Goal: Answer question/provide support

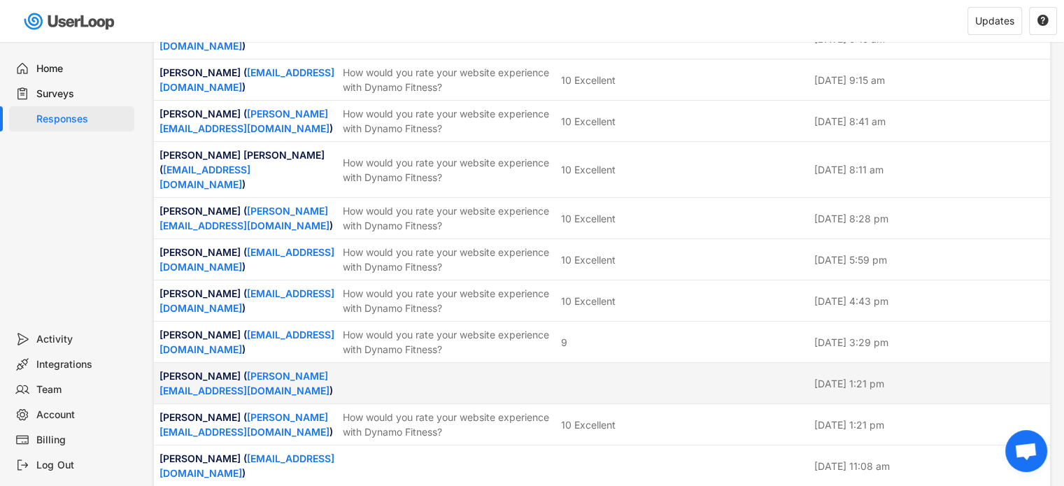
scroll to position [3077, 0]
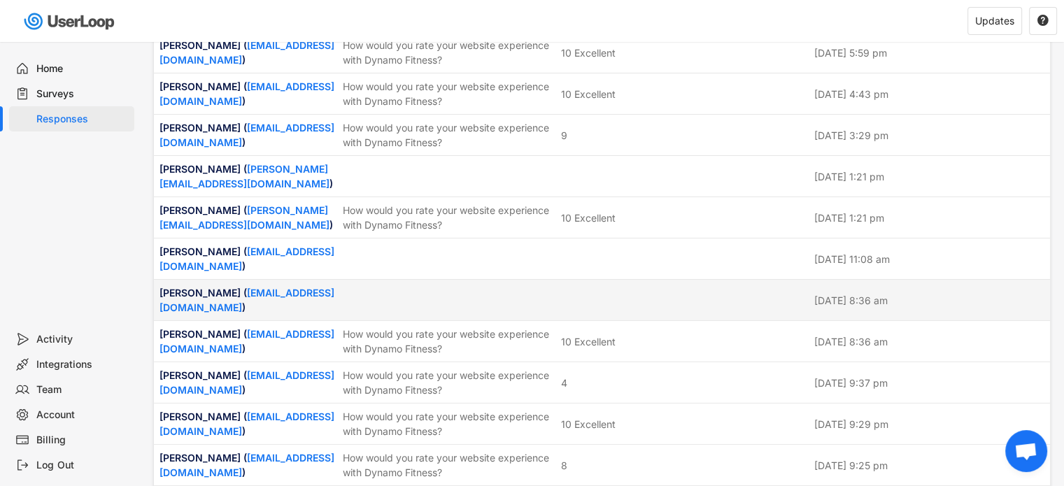
click at [626, 294] on div at bounding box center [683, 300] width 245 height 13
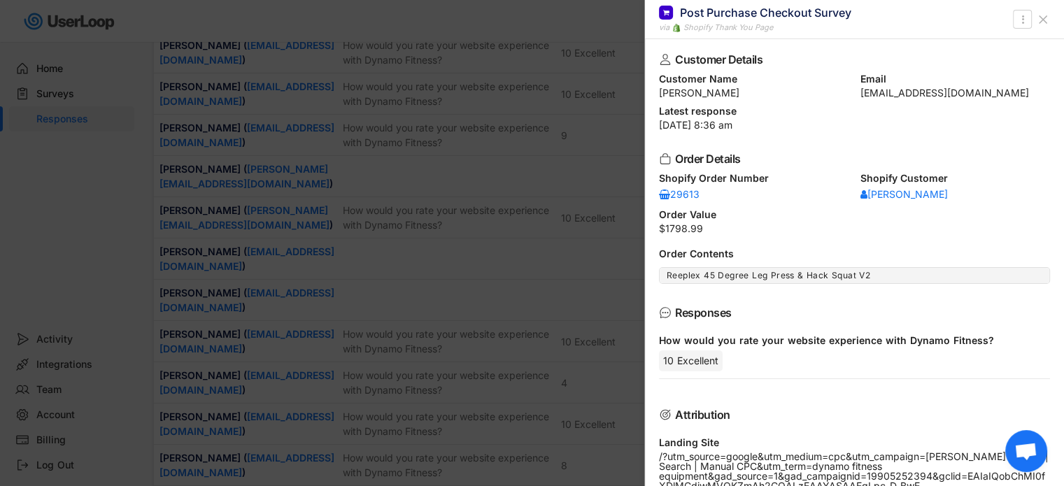
click at [1045, 13] on icon at bounding box center [1043, 20] width 14 height 14
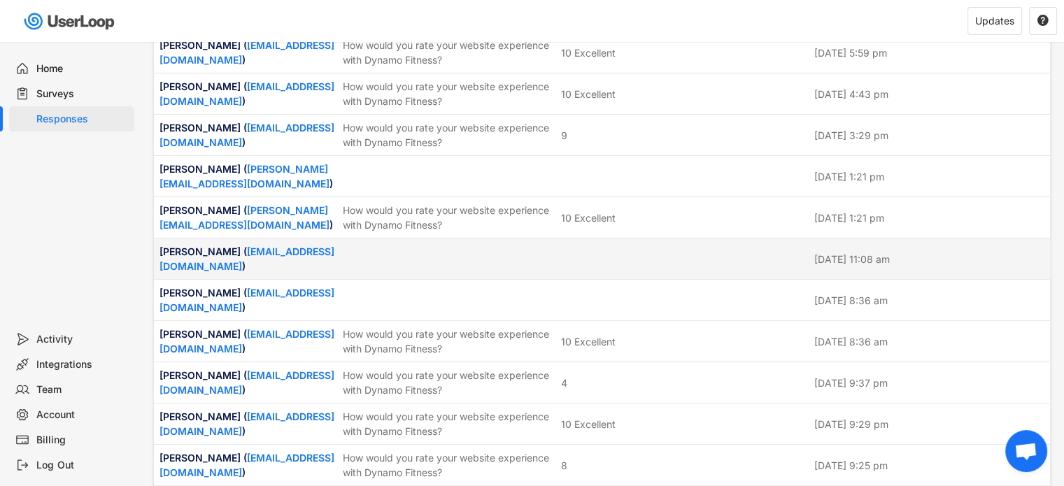
click at [731, 252] on div at bounding box center [683, 258] width 245 height 13
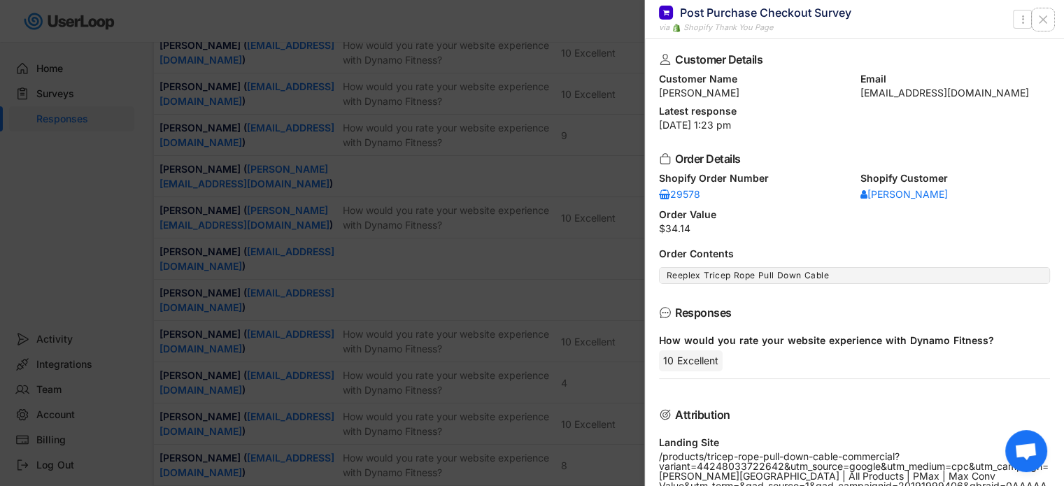
click at [1042, 19] on use at bounding box center [1042, 19] width 7 height 7
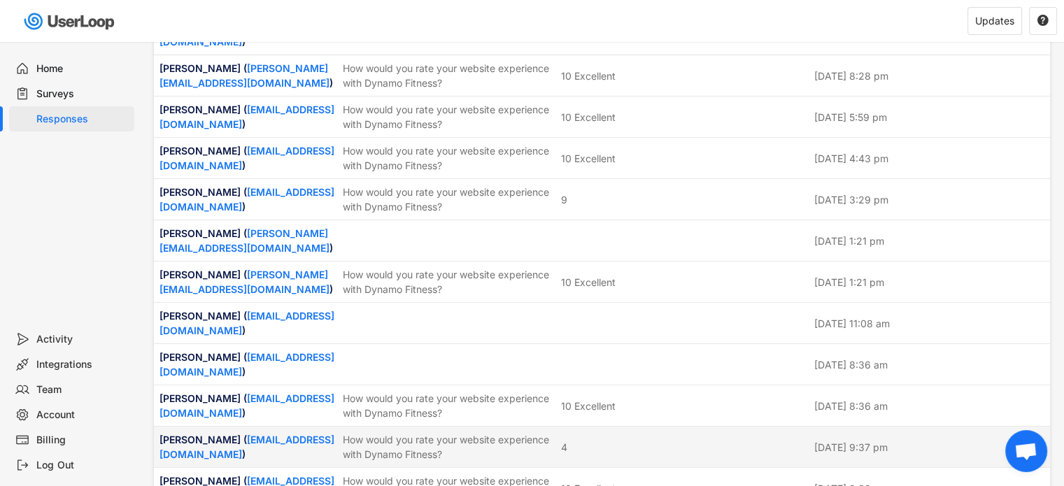
scroll to position [2938, 0]
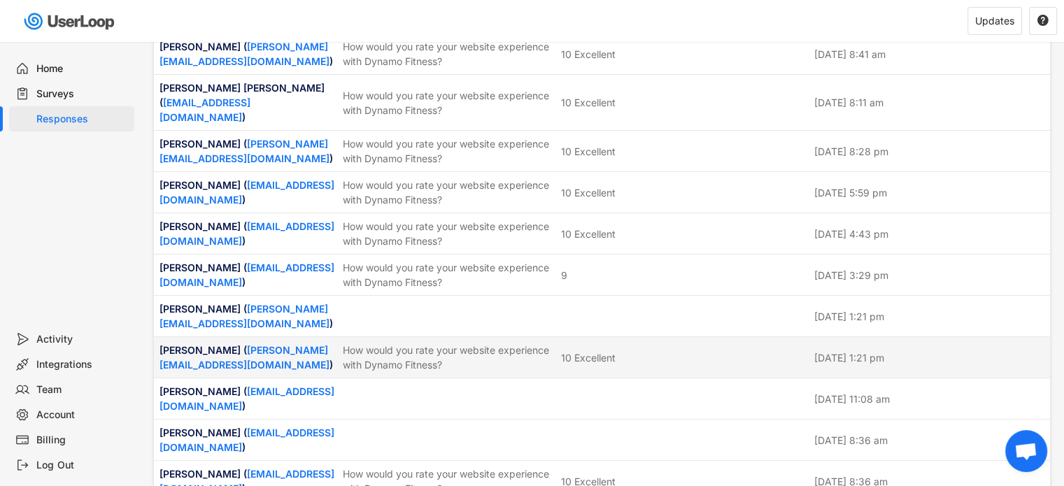
click at [621, 336] on div "[PERSON_NAME] ( [PERSON_NAME][EMAIL_ADDRESS][DOMAIN_NAME] ) How would you rate …" at bounding box center [602, 356] width 896 height 41
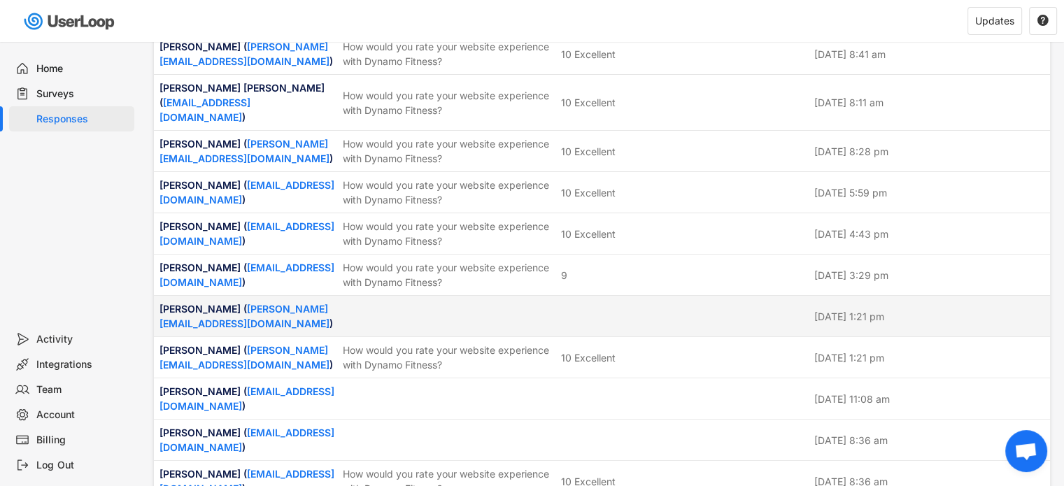
click at [632, 296] on div "[PERSON_NAME] ( [PERSON_NAME][EMAIL_ADDRESS][DOMAIN_NAME] ) [DATE] 1:21 pm" at bounding box center [602, 316] width 896 height 41
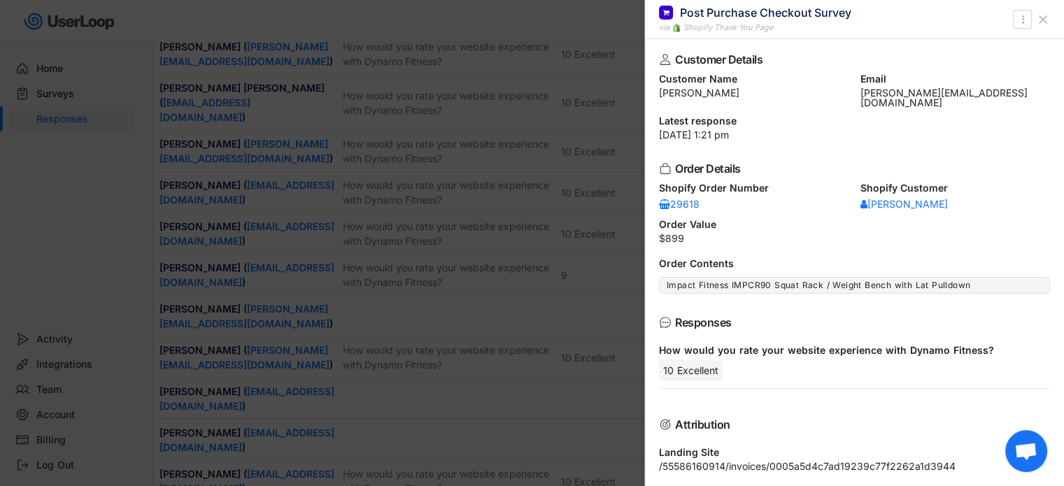
click at [1042, 15] on icon at bounding box center [1043, 20] width 14 height 14
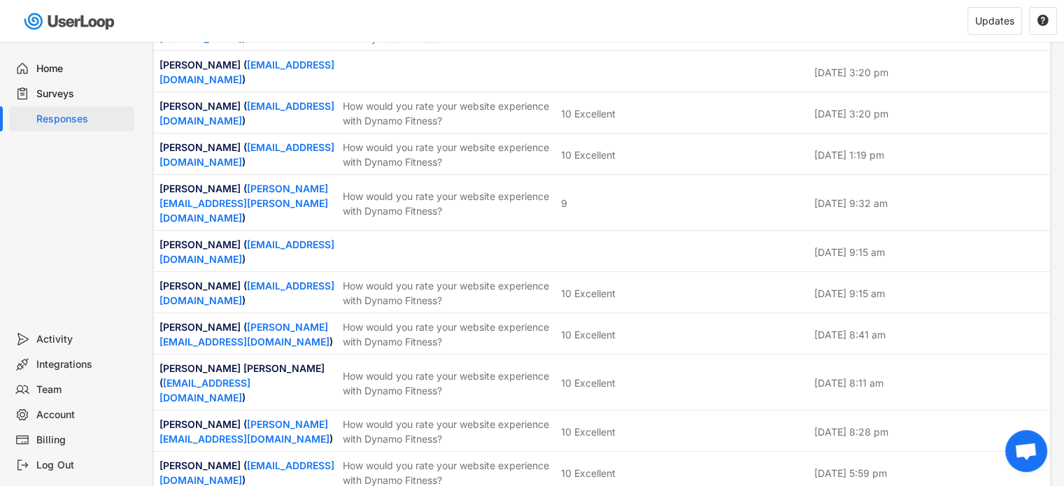
scroll to position [2588, 0]
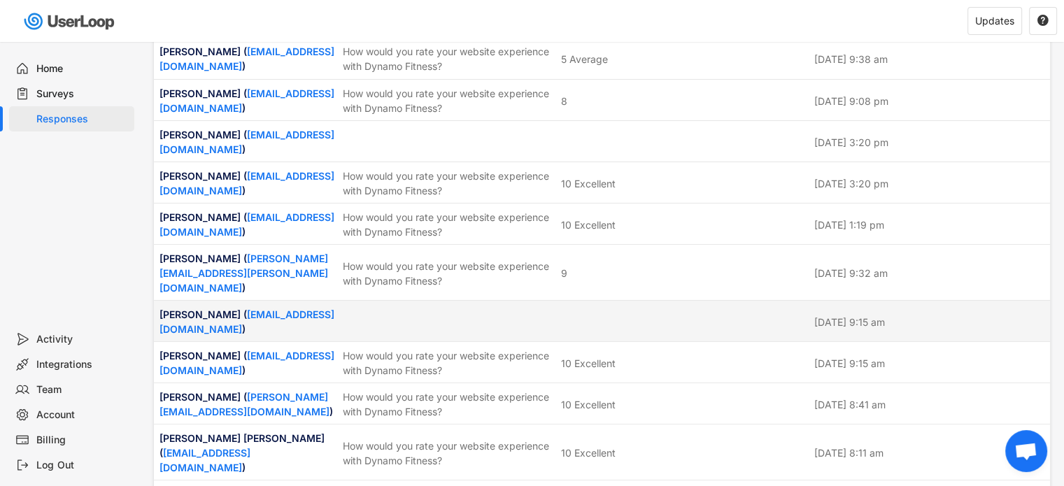
click at [621, 301] on div "[PERSON_NAME] ( [EMAIL_ADDRESS][DOMAIN_NAME] ) [DATE] 9:15 am" at bounding box center [602, 321] width 896 height 41
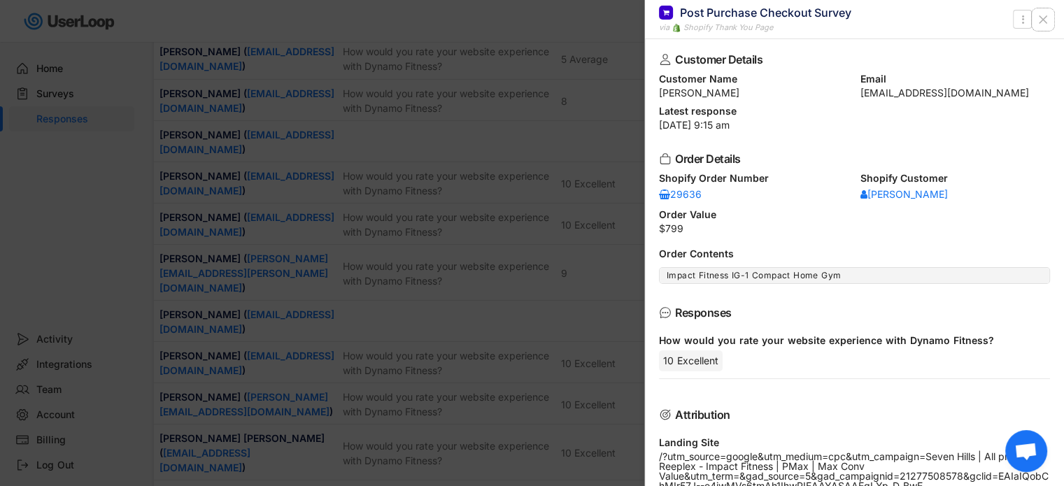
click at [1046, 20] on icon at bounding box center [1043, 20] width 14 height 14
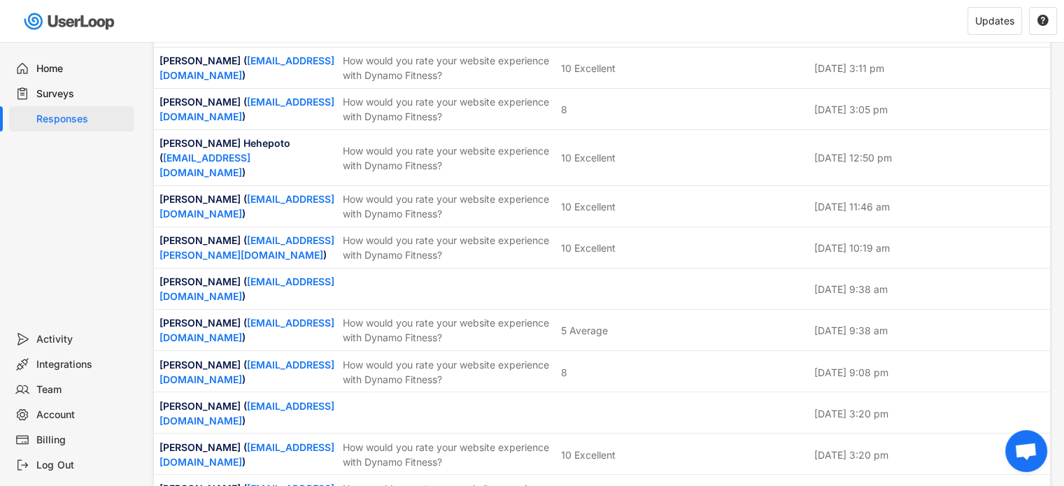
scroll to position [2308, 0]
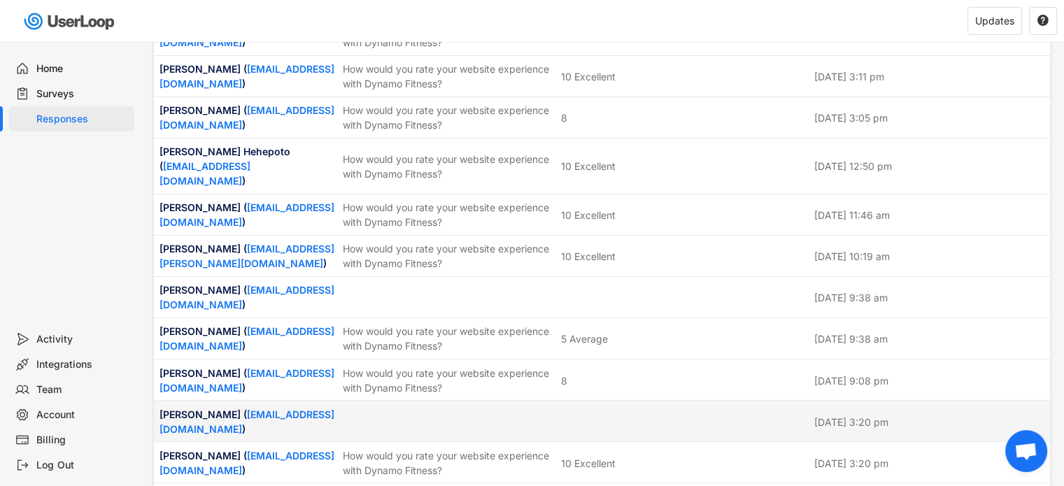
click at [641, 401] on div "[PERSON_NAME] ( [EMAIL_ADDRESS][DOMAIN_NAME] ) [DATE] 3:20 pm" at bounding box center [602, 421] width 896 height 41
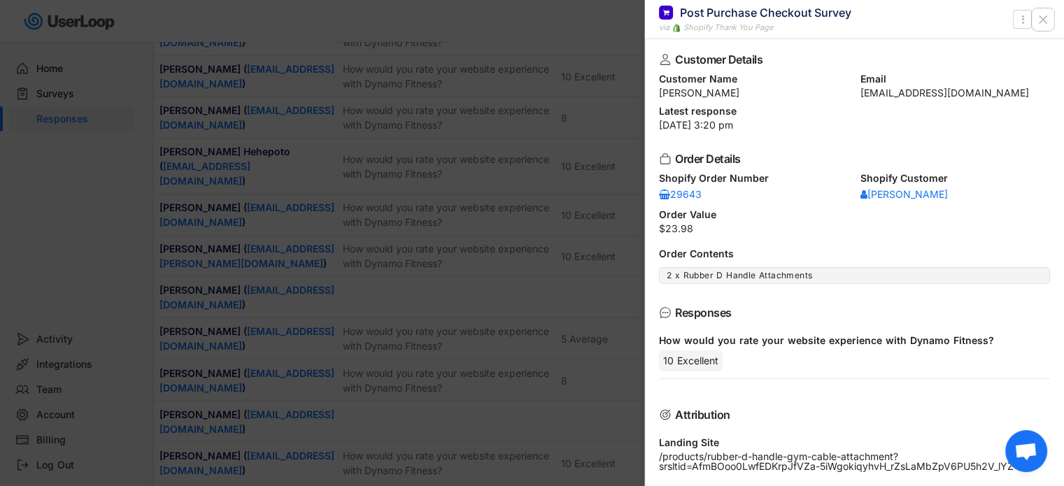
click at [1046, 23] on icon at bounding box center [1043, 20] width 14 height 14
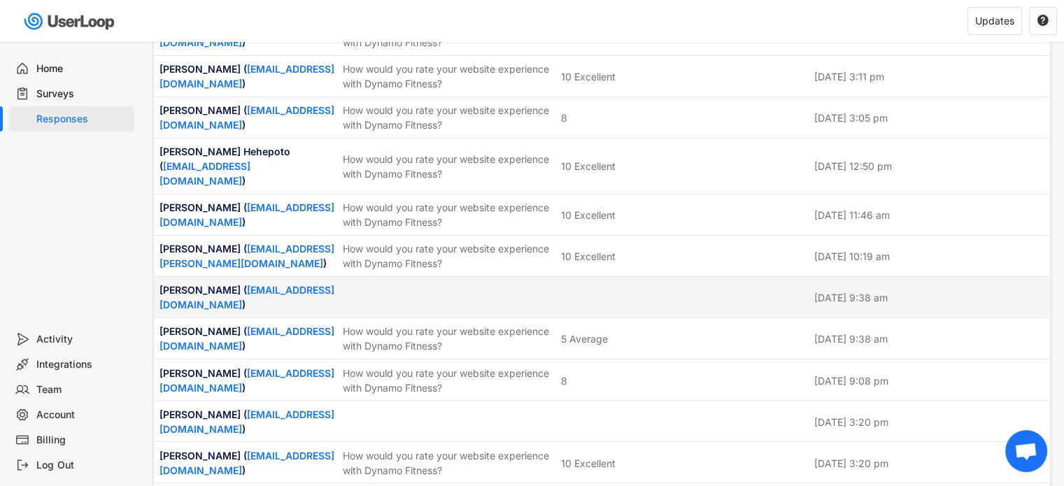
click at [680, 291] on div at bounding box center [683, 297] width 245 height 13
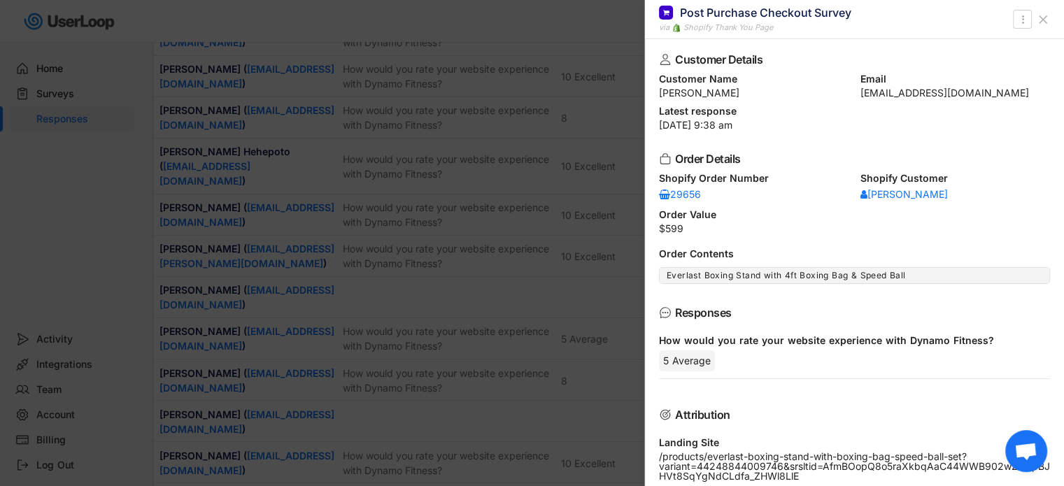
click at [1044, 19] on icon at bounding box center [1043, 20] width 14 height 14
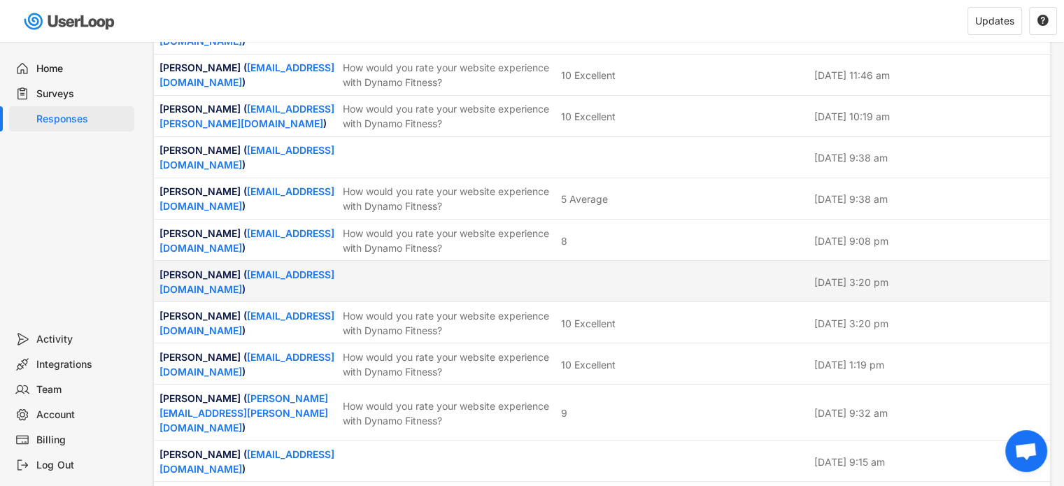
scroll to position [2378, 0]
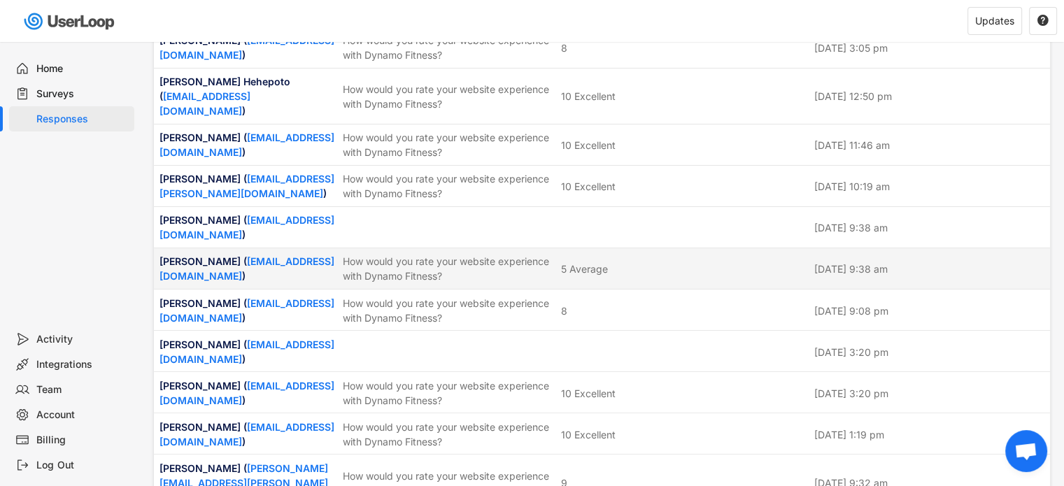
click at [719, 262] on div "5 Average" at bounding box center [683, 269] width 245 height 15
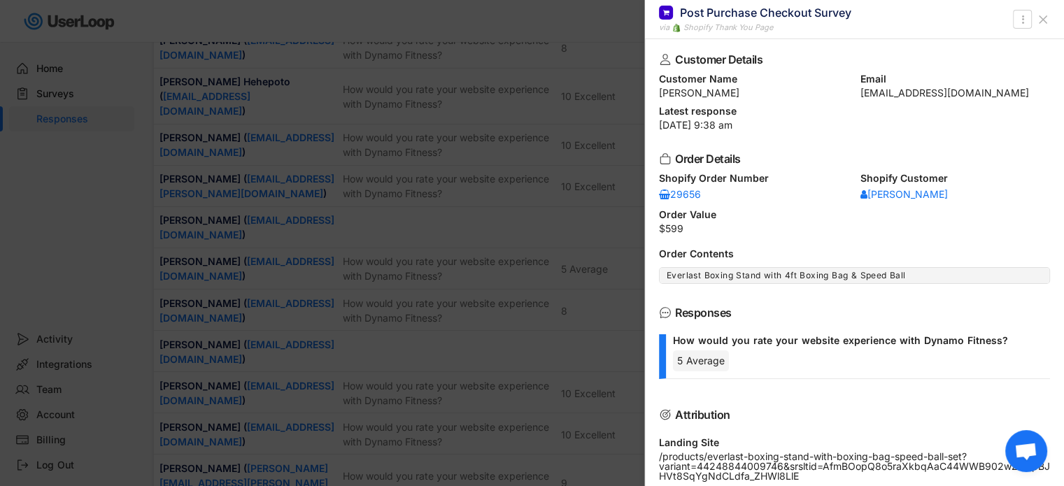
scroll to position [2308, 0]
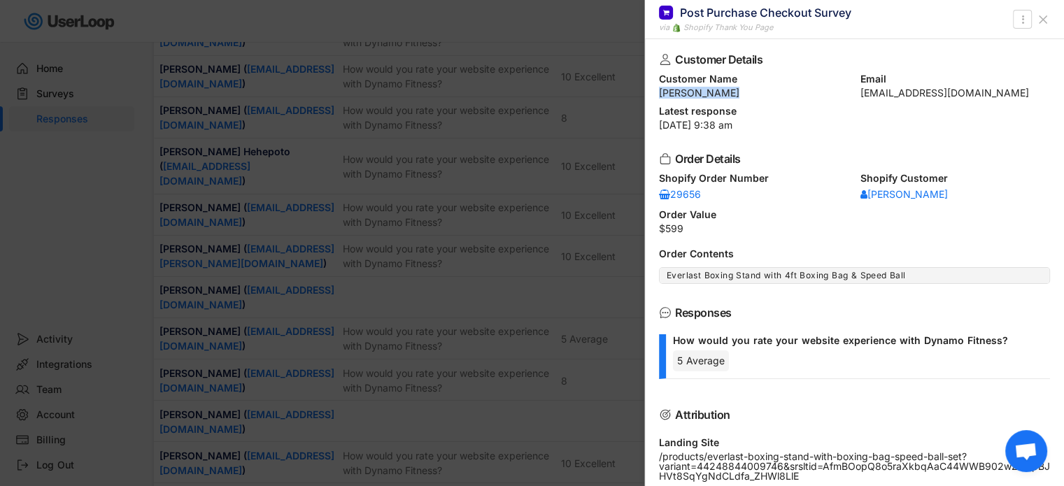
drag, startPoint x: 659, startPoint y: 94, endPoint x: 744, endPoint y: 92, distance: 85.4
click at [744, 92] on div "[PERSON_NAME]" at bounding box center [754, 93] width 190 height 10
copy div "[PERSON_NAME]"
drag, startPoint x: 987, startPoint y: 93, endPoint x: 1020, endPoint y: 93, distance: 32.9
click at [1020, 93] on div "Customer Name [PERSON_NAME] Email [EMAIL_ADDRESS][DOMAIN_NAME]" at bounding box center [854, 86] width 391 height 24
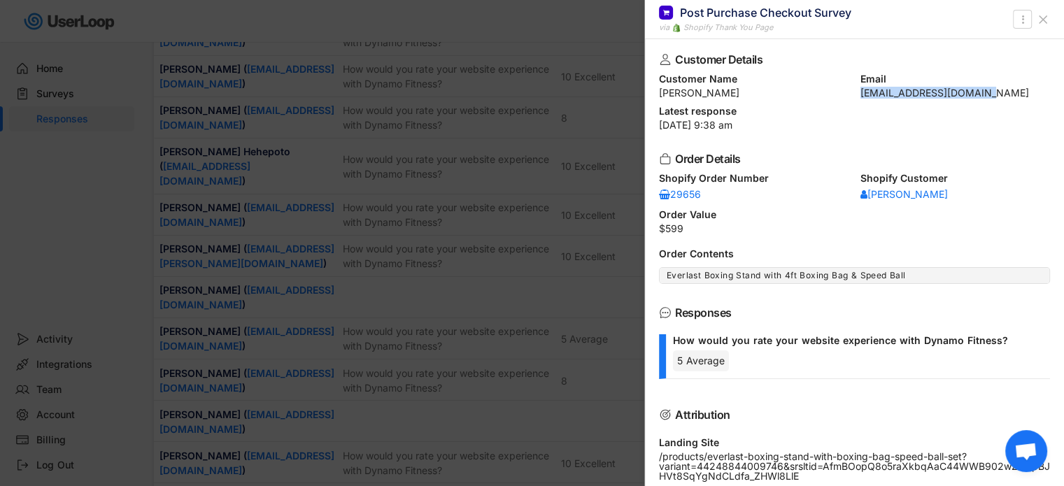
copy div "[EMAIL_ADDRESS][DOMAIN_NAME]"
click at [1042, 20] on use at bounding box center [1042, 19] width 7 height 7
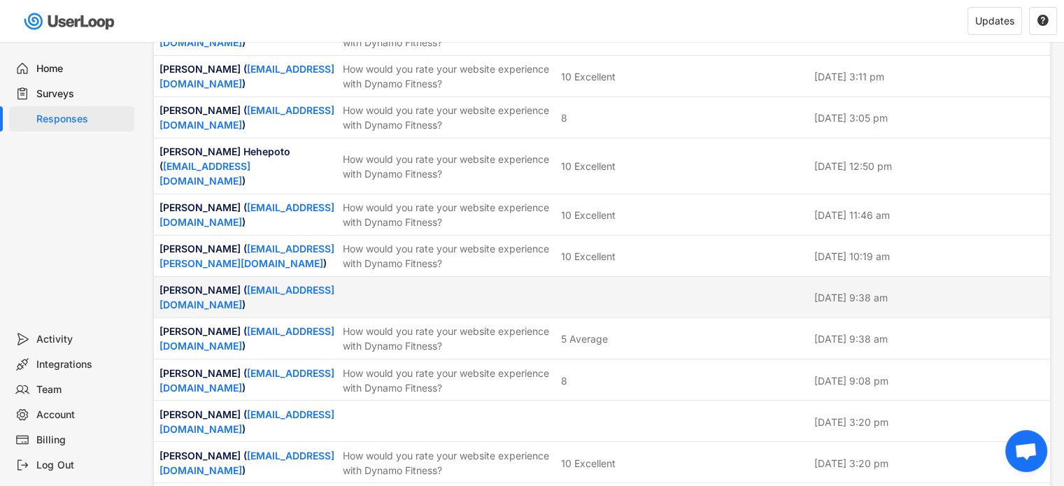
click at [653, 277] on div "[PERSON_NAME] ( [EMAIL_ADDRESS][DOMAIN_NAME] ) [DATE] 9:38 am" at bounding box center [602, 297] width 896 height 41
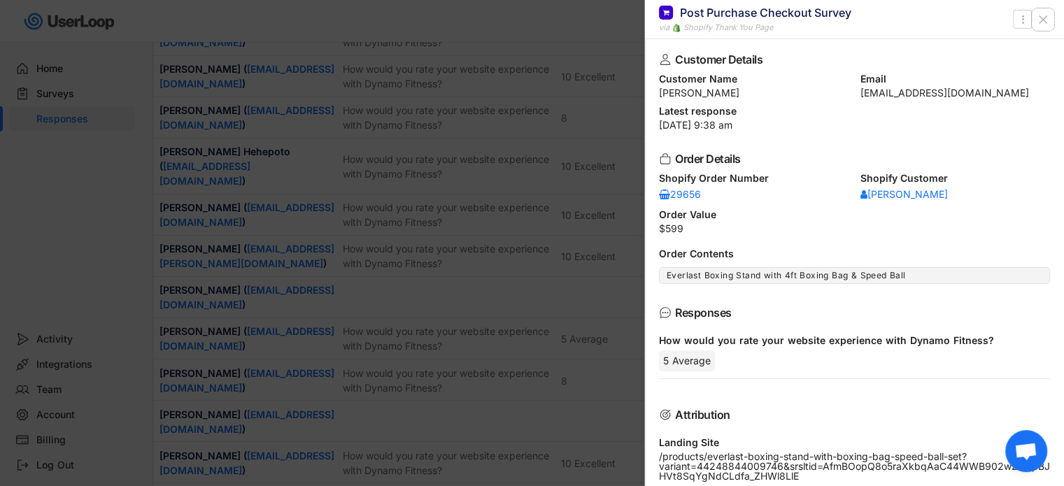
click at [1038, 16] on icon at bounding box center [1043, 20] width 14 height 14
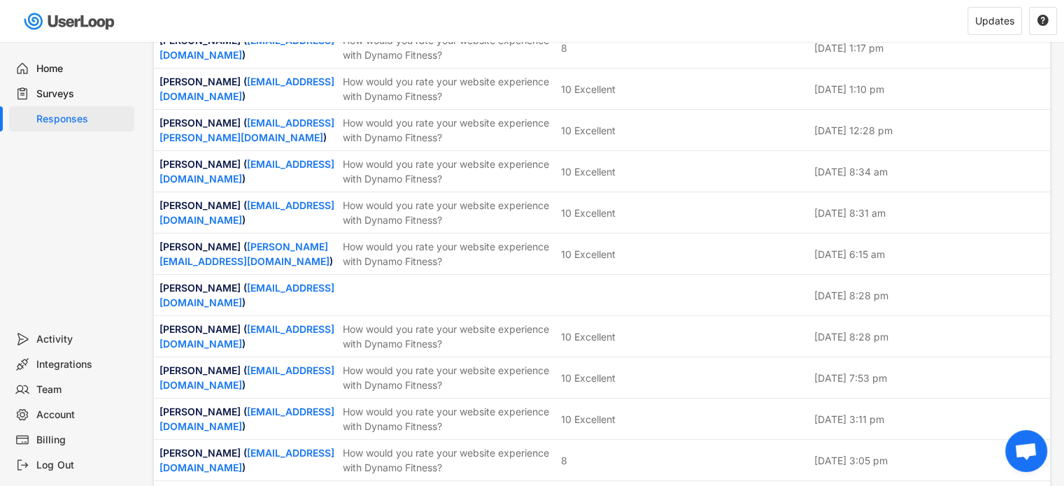
scroll to position [1958, 0]
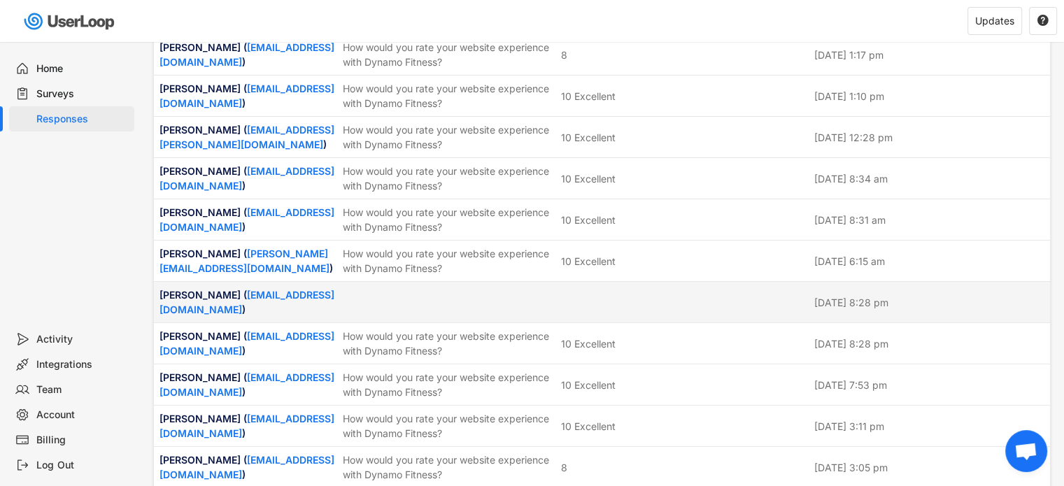
click at [577, 296] on div at bounding box center [683, 302] width 245 height 13
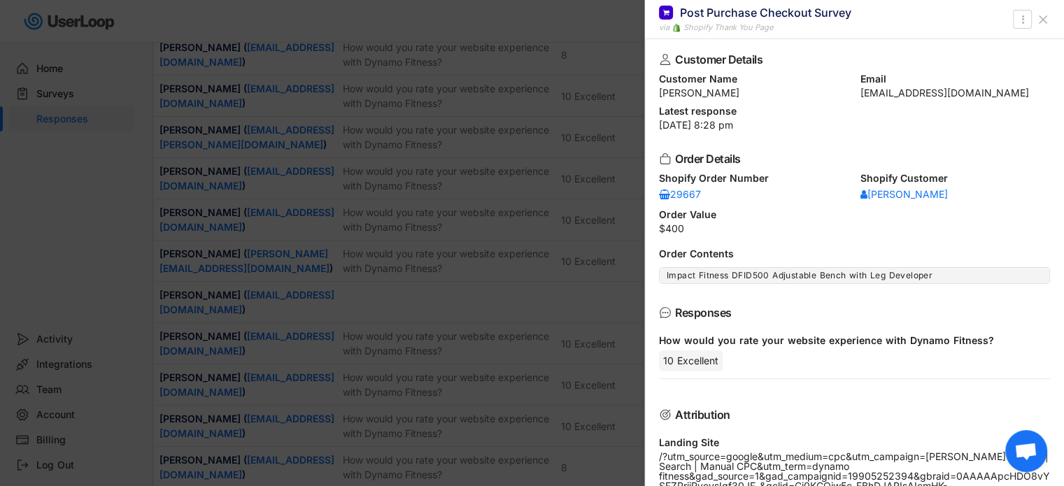
click at [1044, 19] on icon at bounding box center [1043, 20] width 14 height 14
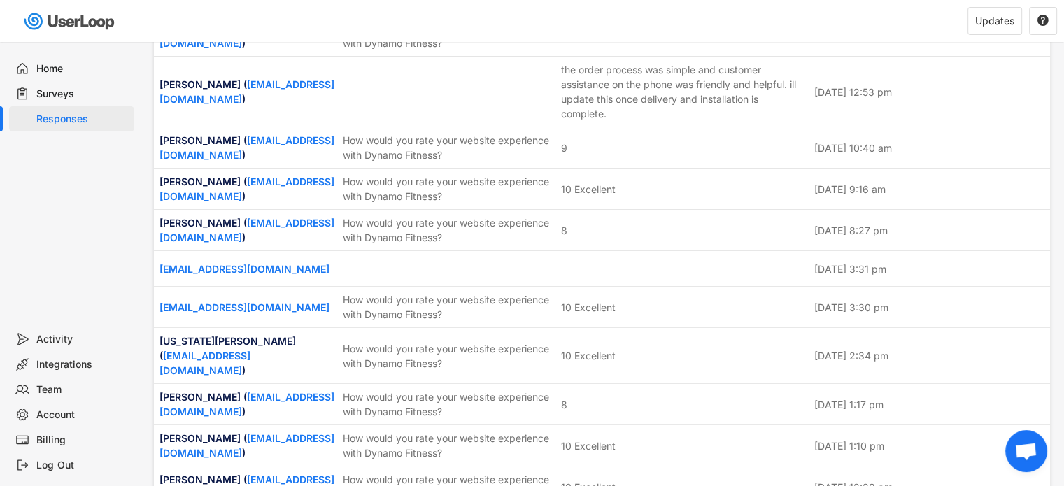
scroll to position [1469, 0]
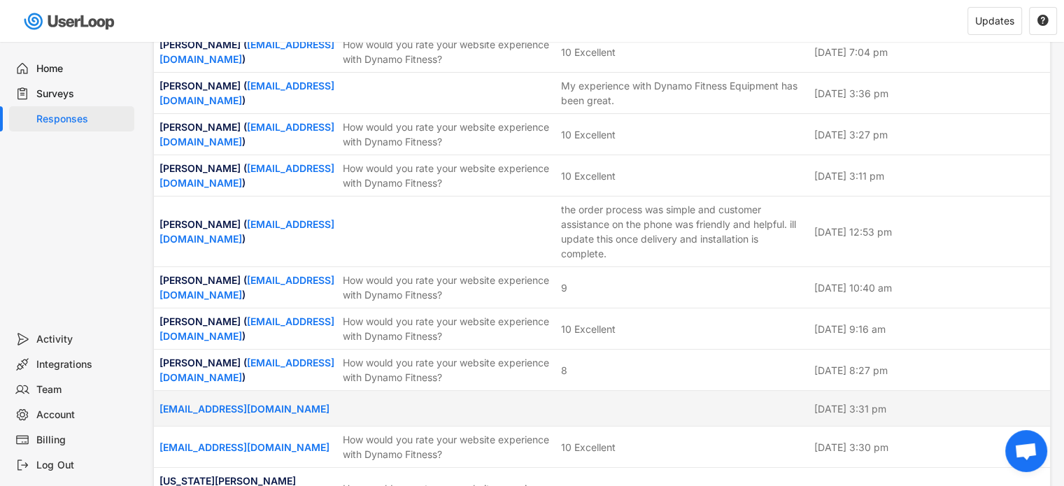
click at [592, 402] on div at bounding box center [683, 408] width 245 height 13
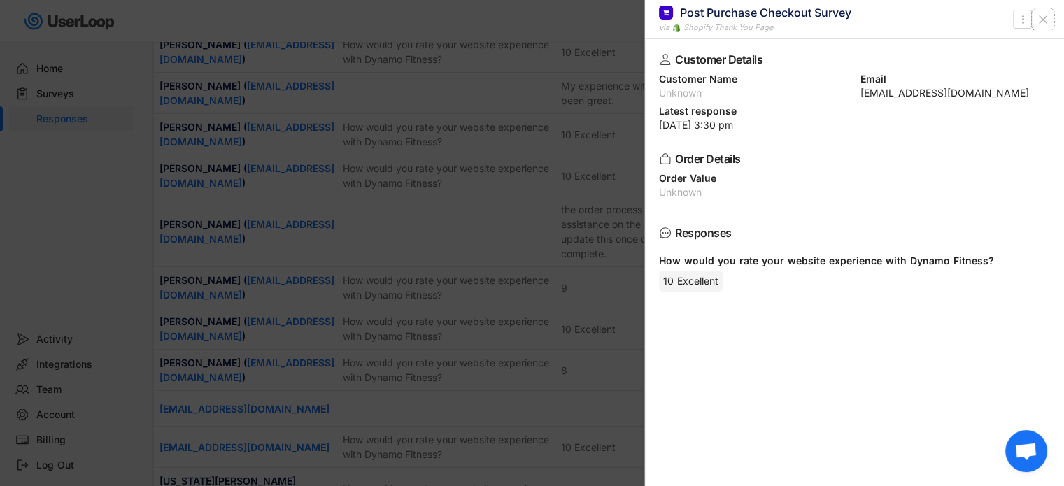
drag, startPoint x: 1042, startPoint y: 23, endPoint x: 764, endPoint y: 224, distance: 342.6
click at [1042, 22] on icon at bounding box center [1043, 20] width 14 height 14
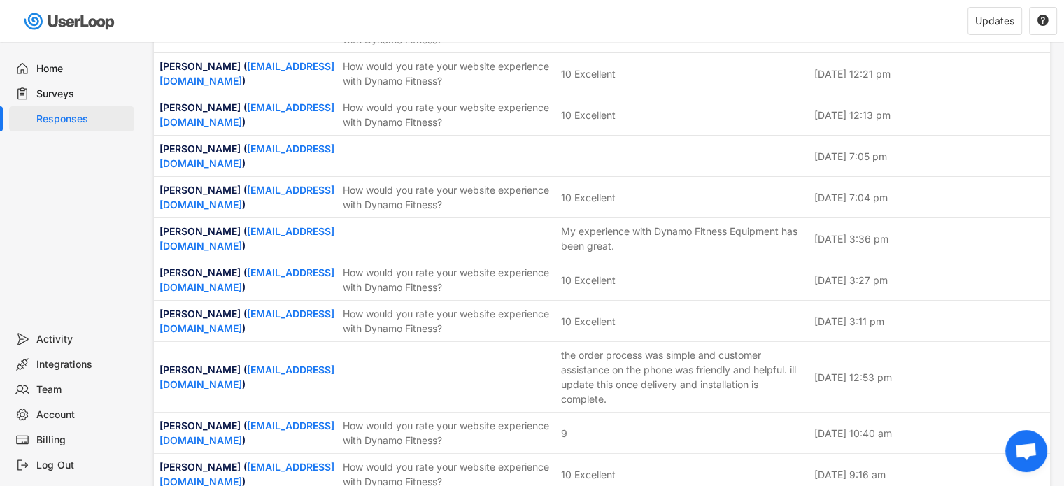
scroll to position [1259, 0]
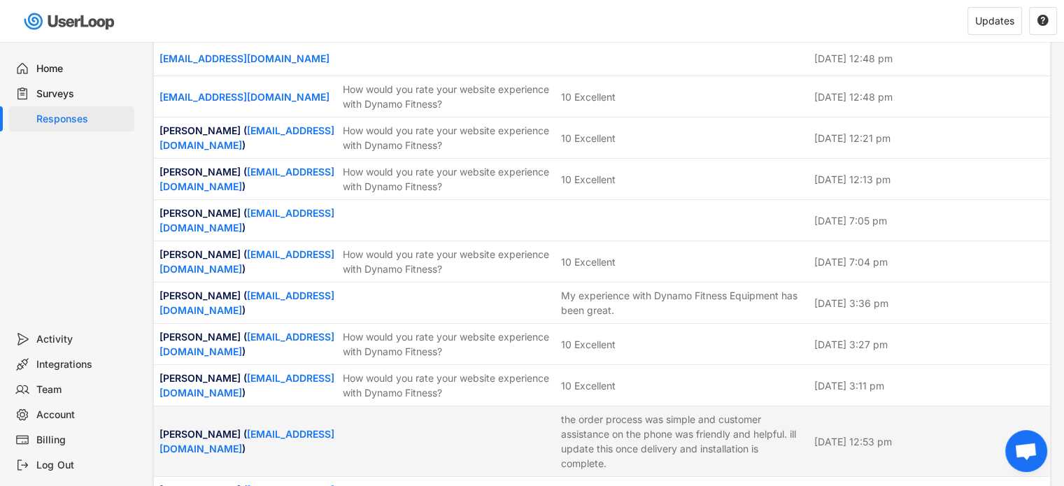
click at [516, 435] on div at bounding box center [448, 441] width 210 height 13
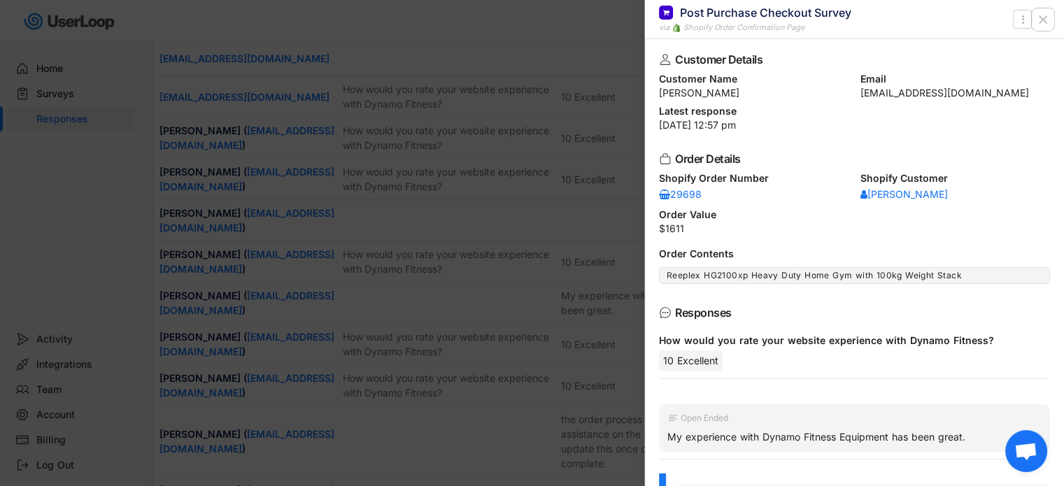
click at [1037, 16] on icon at bounding box center [1043, 20] width 14 height 14
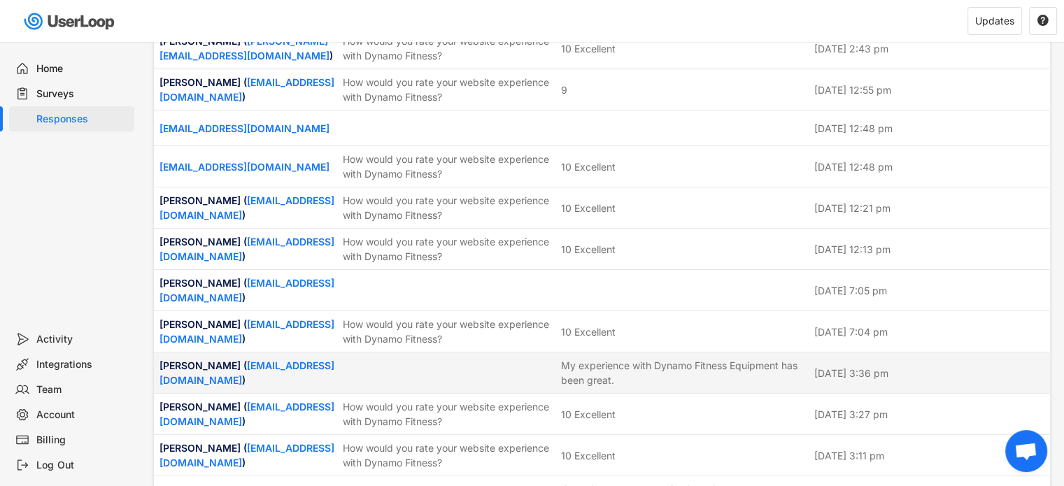
scroll to position [1119, 0]
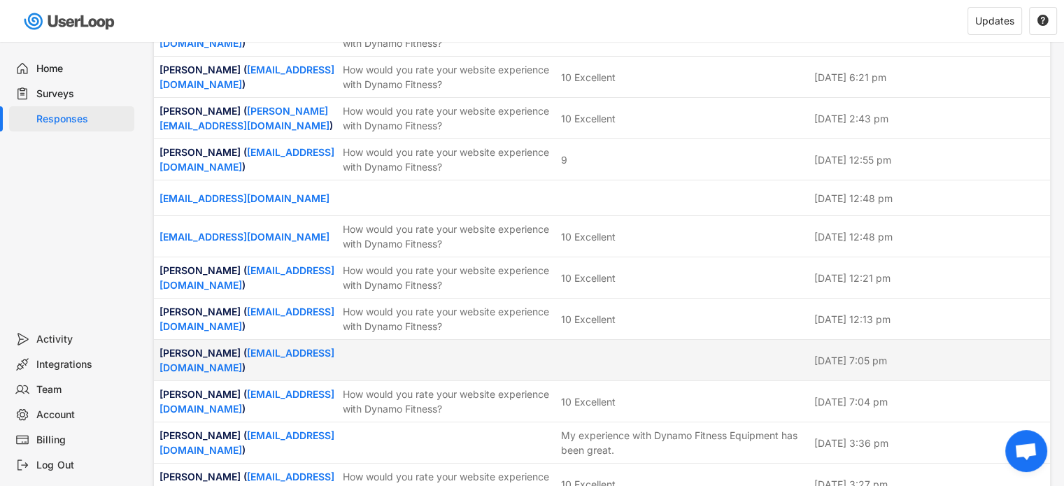
click at [643, 340] on div "Isuru Patabendige ( [EMAIL_ADDRESS][DOMAIN_NAME] ) [DATE] 7:05 pm" at bounding box center [602, 360] width 896 height 41
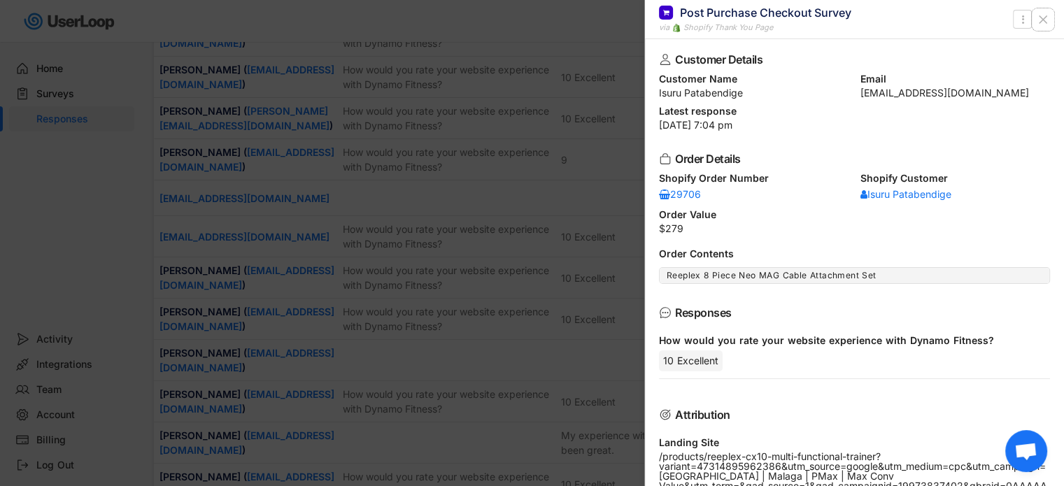
click at [1046, 16] on use at bounding box center [1042, 19] width 7 height 7
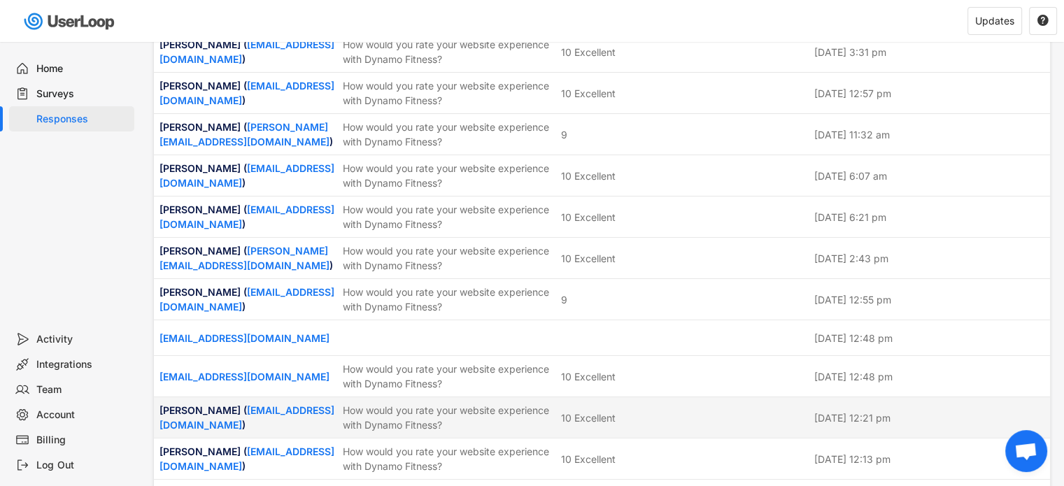
scroll to position [839, 0]
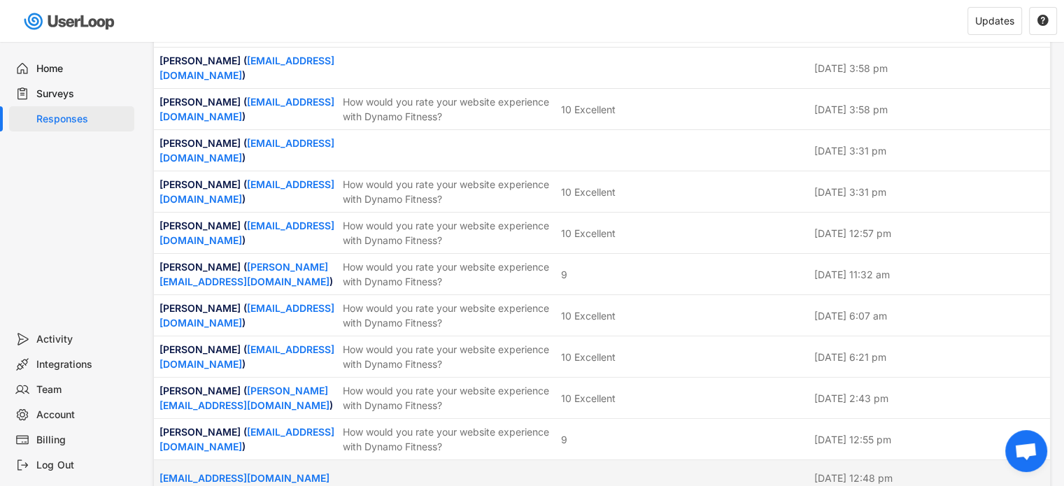
click at [615, 471] on div at bounding box center [683, 477] width 245 height 13
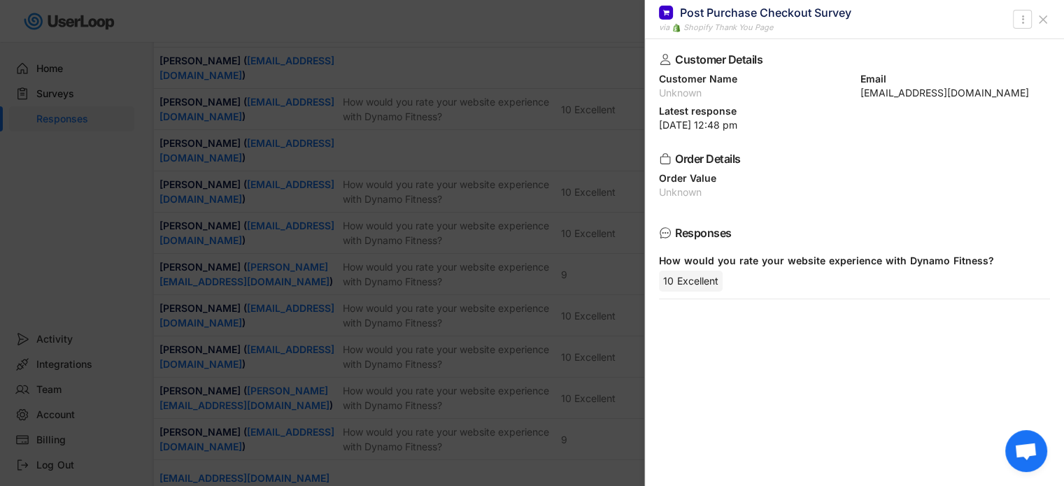
click at [1045, 20] on icon at bounding box center [1043, 20] width 14 height 14
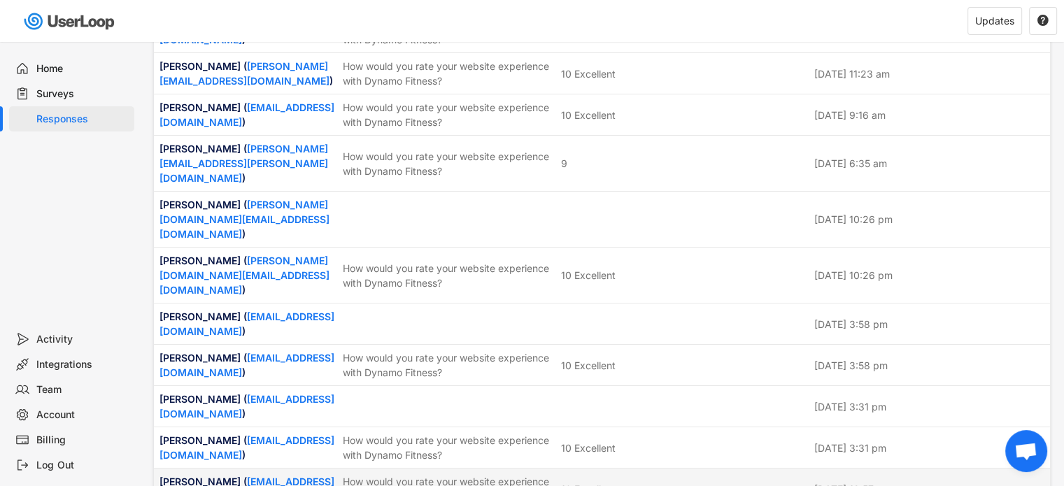
scroll to position [560, 0]
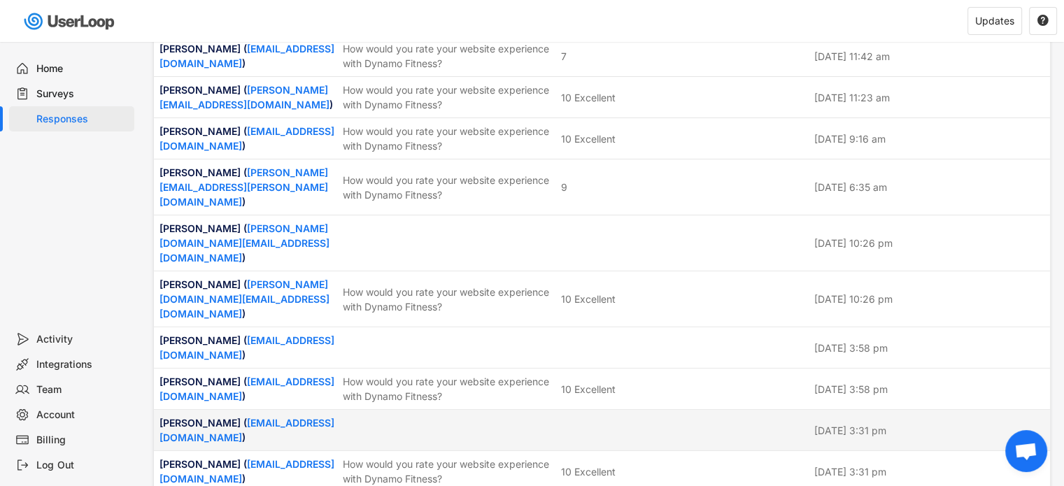
click at [586, 424] on div at bounding box center [683, 430] width 245 height 13
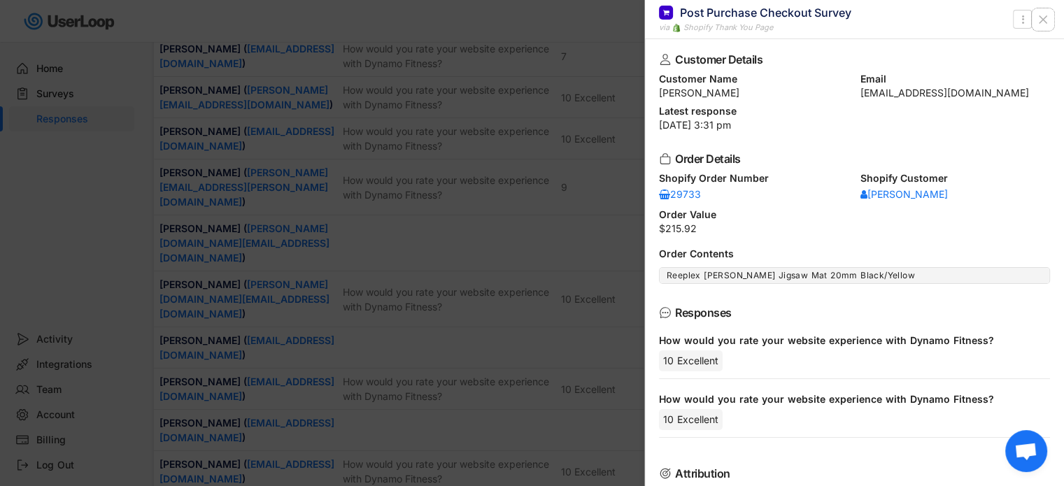
click at [1044, 22] on icon at bounding box center [1043, 20] width 14 height 14
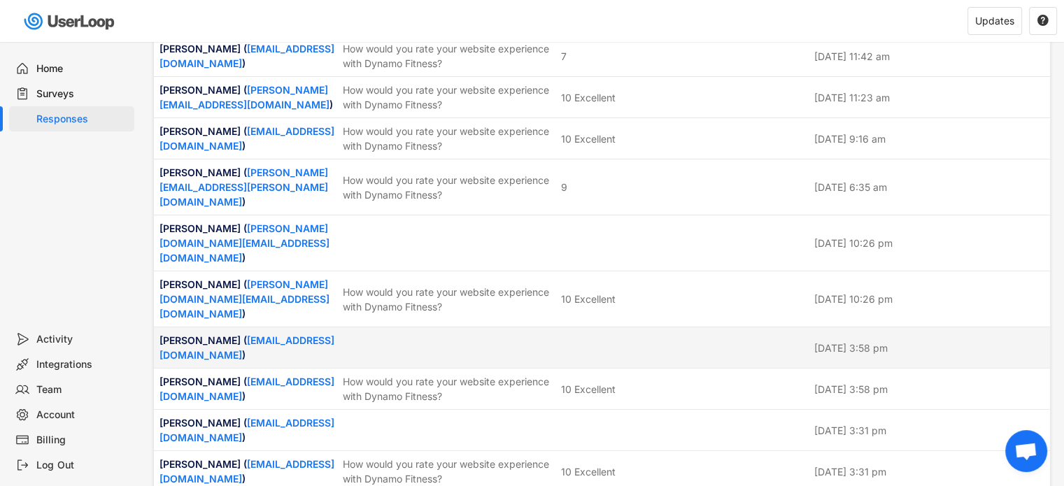
scroll to position [420, 0]
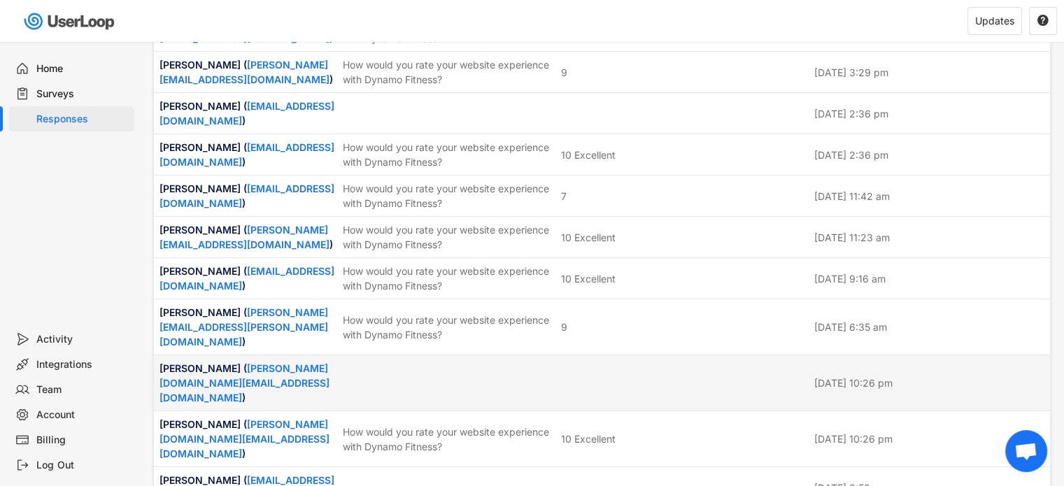
click at [532, 377] on div at bounding box center [448, 383] width 210 height 13
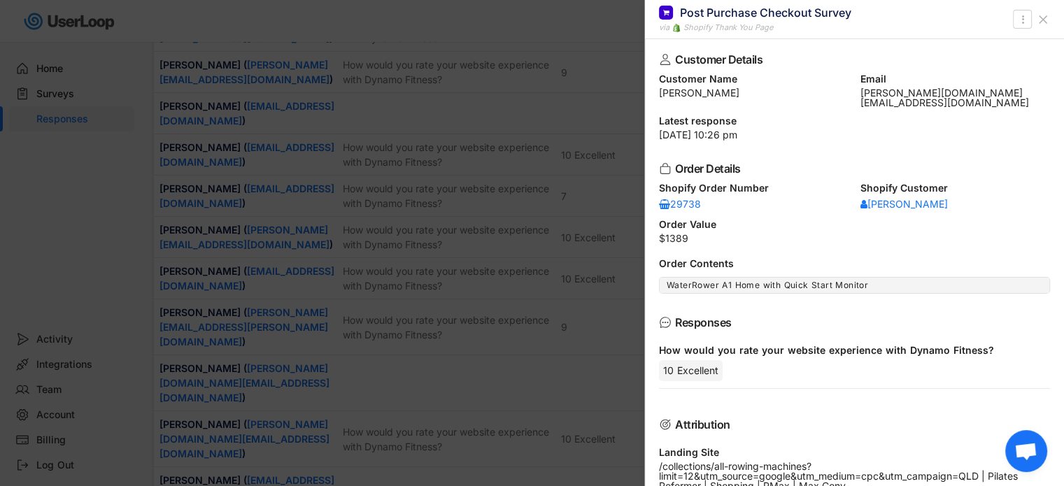
click at [1046, 17] on icon at bounding box center [1043, 20] width 14 height 14
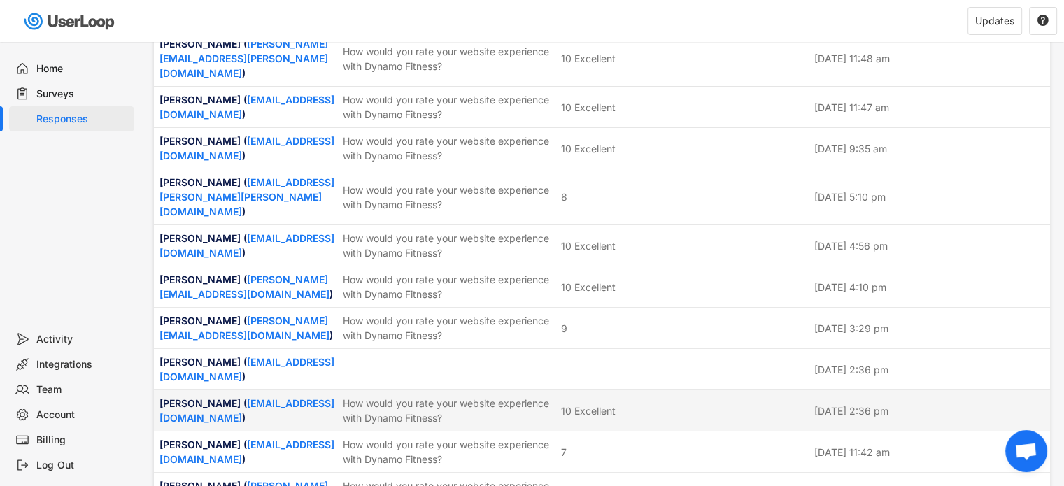
scroll to position [140, 0]
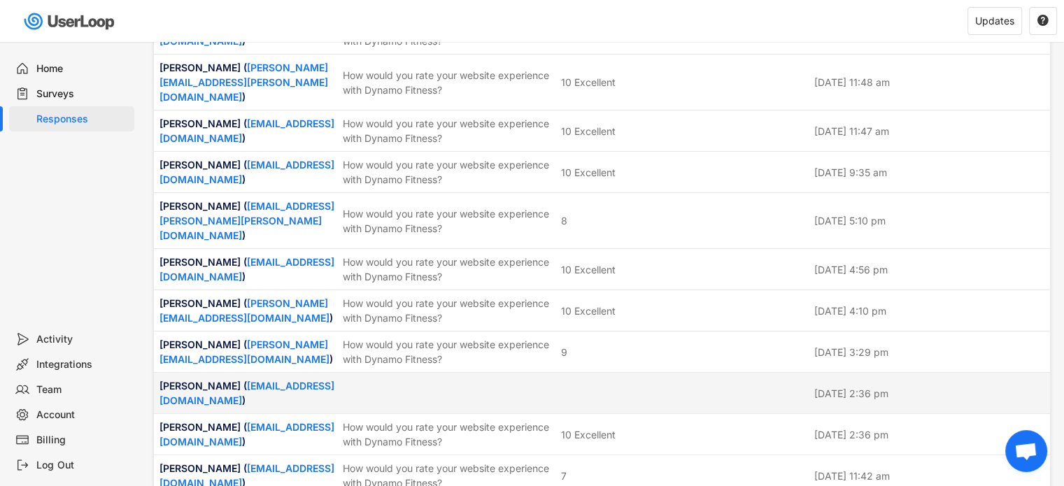
click at [546, 387] on div at bounding box center [448, 393] width 210 height 13
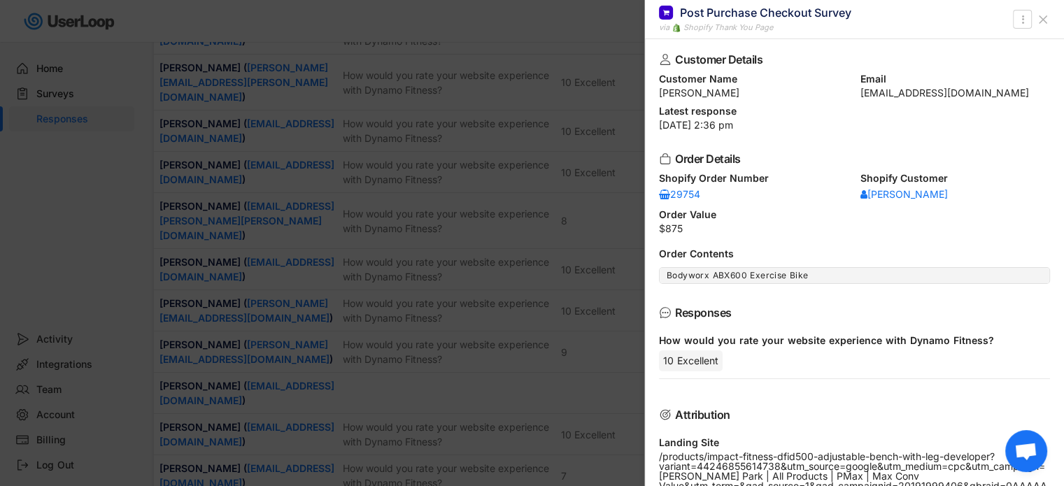
click at [1042, 20] on icon at bounding box center [1043, 20] width 14 height 14
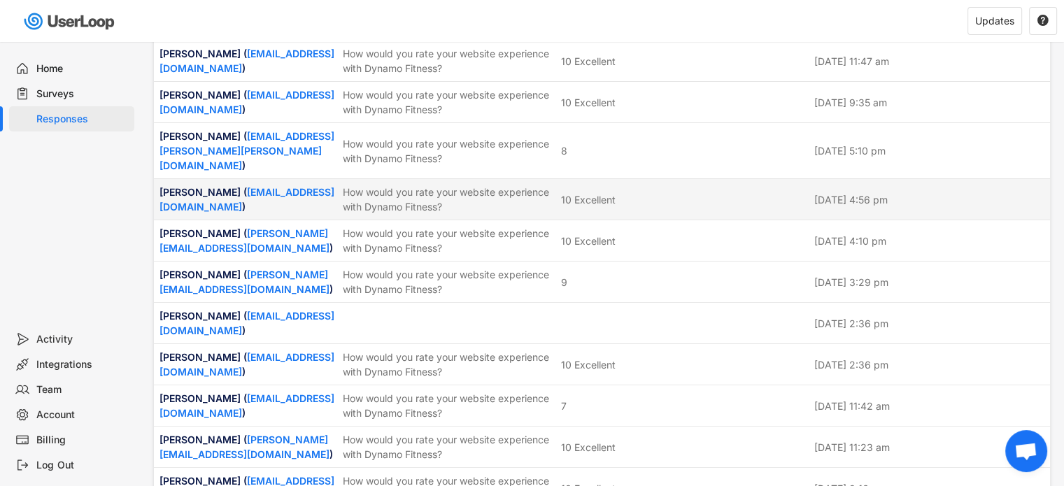
scroll to position [0, 0]
